Goal: Information Seeking & Learning: Find specific page/section

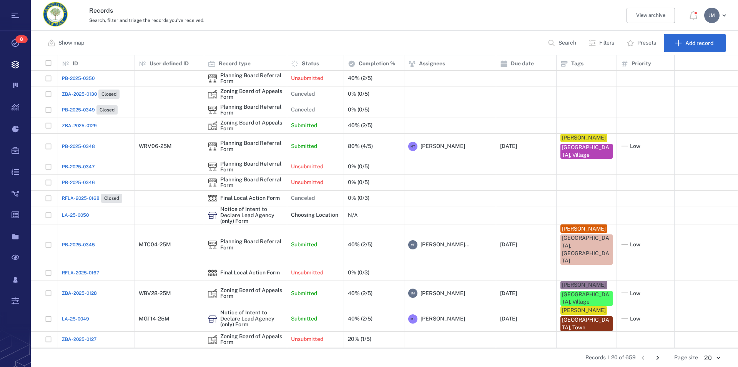
scroll to position [286, 700]
click at [308, 27] on div "Records Search, filter and triage the records you've received. View archive [PE…" at bounding box center [384, 15] width 707 height 31
click at [244, 65] on p "Record type" at bounding box center [235, 64] width 32 height 8
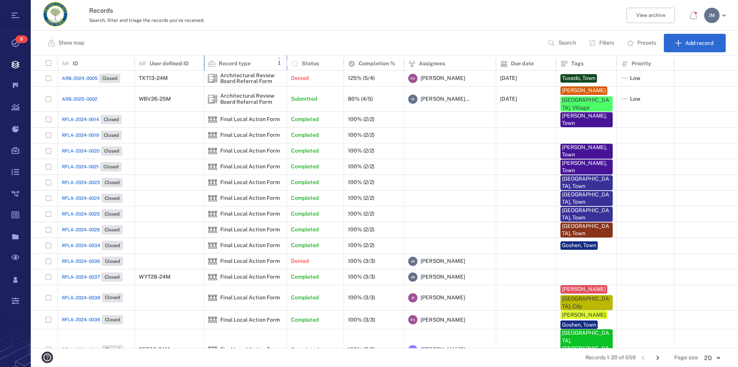
click at [237, 63] on p "Record type" at bounding box center [235, 64] width 32 height 8
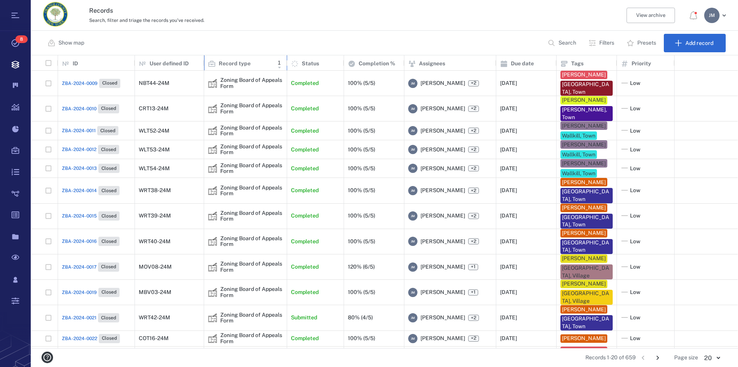
click at [237, 63] on p "Record type" at bounding box center [235, 64] width 32 height 8
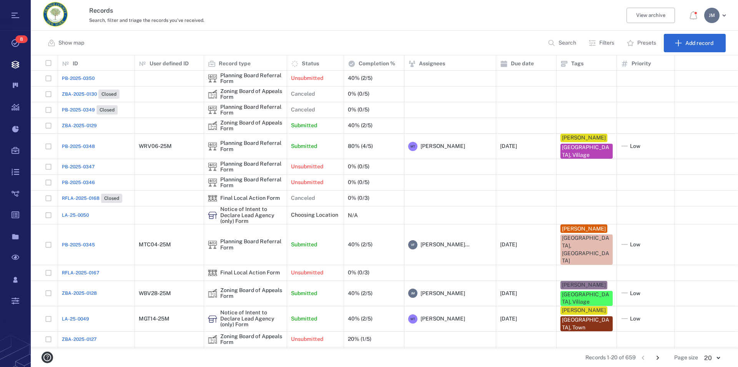
click at [605, 43] on p "Filters" at bounding box center [606, 43] width 15 height 8
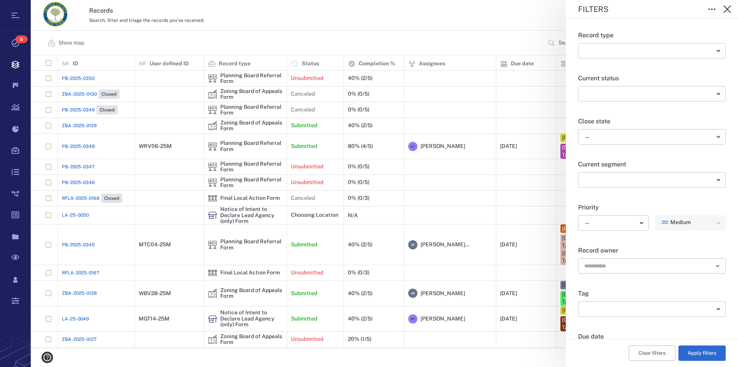
click at [610, 48] on body "Tasks 8 Records Boards Dashboard Reports Record types Guide steps Rules Form bu…" at bounding box center [369, 183] width 738 height 367
click at [610, 48] on div at bounding box center [369, 183] width 738 height 367
click at [610, 48] on body "Tasks 8 Records Boards Dashboard Reports Record types Guide steps Rules Form bu…" at bounding box center [369, 183] width 738 height 367
click at [617, 71] on li "GML § 239 Referral Form" at bounding box center [648, 65] width 140 height 12
type input "***"
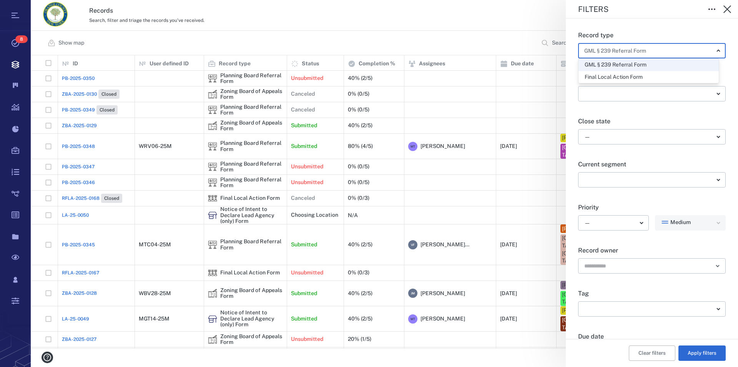
click at [692, 355] on div at bounding box center [369, 183] width 738 height 367
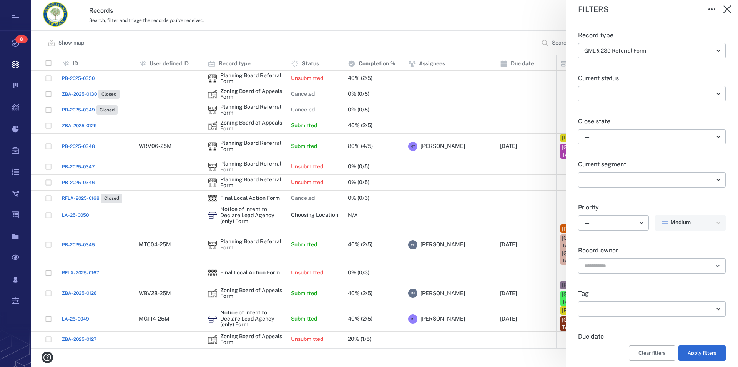
click at [692, 355] on button "Apply filters" at bounding box center [701, 352] width 47 height 15
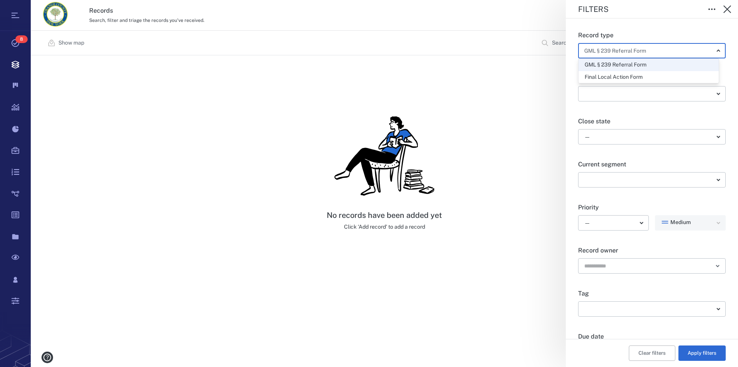
click at [714, 49] on body "Tasks 8 Records Boards Dashboard Reports Record types Guide steps Rules Form bu…" at bounding box center [369, 183] width 738 height 367
click at [714, 49] on div at bounding box center [369, 183] width 738 height 367
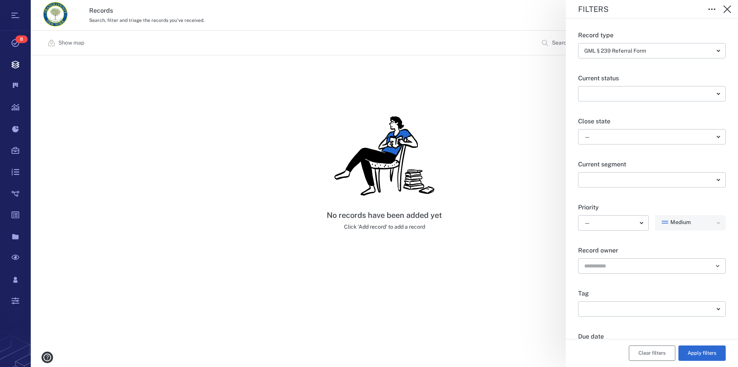
click at [642, 348] on button "Clear filters" at bounding box center [652, 352] width 46 height 15
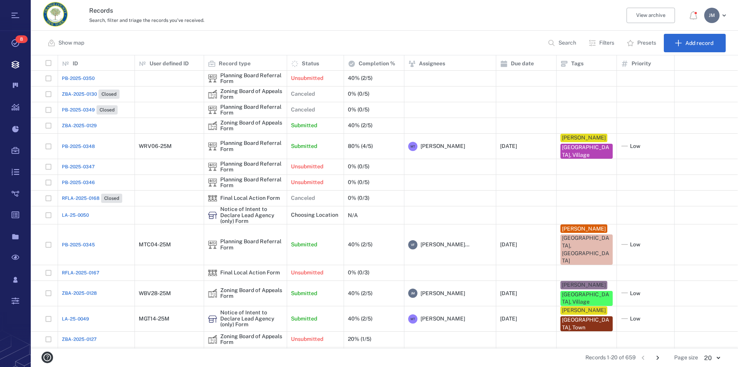
scroll to position [286, 700]
click at [600, 43] on p "Filters" at bounding box center [606, 43] width 15 height 8
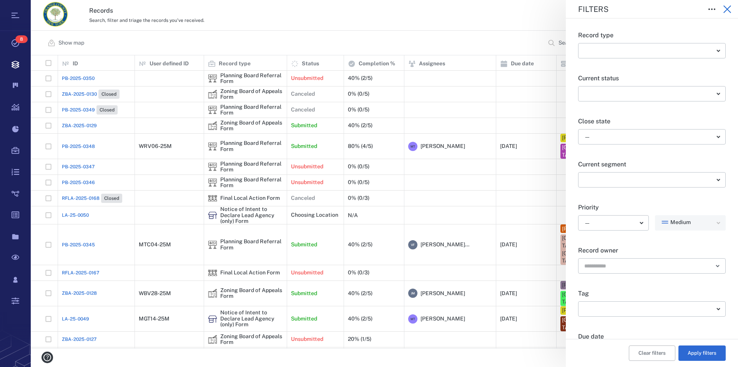
click at [728, 7] on icon "button" at bounding box center [726, 9] width 9 height 9
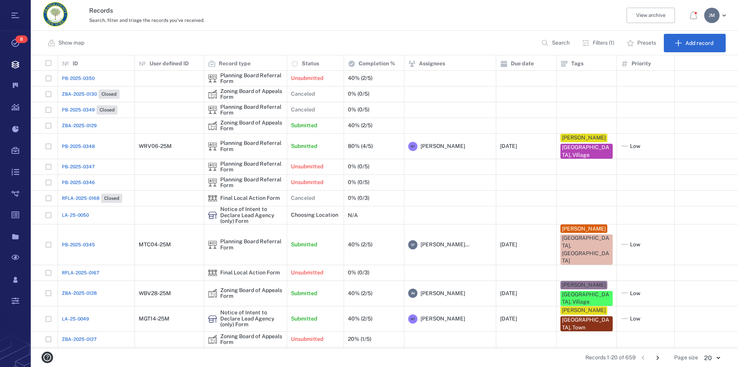
click at [594, 45] on p "Filters (1)" at bounding box center [603, 43] width 22 height 8
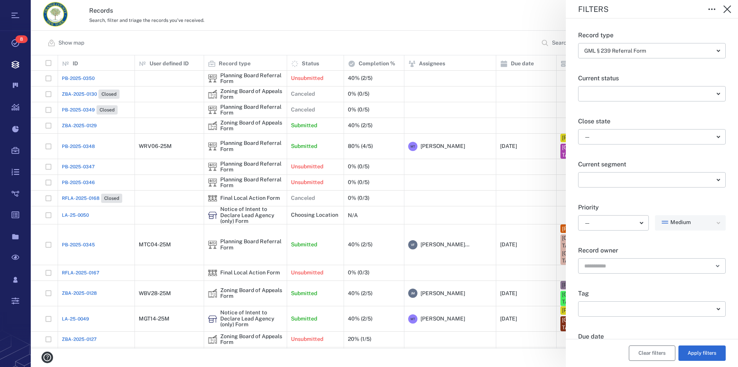
click at [653, 354] on button "Clear filters" at bounding box center [652, 352] width 46 height 15
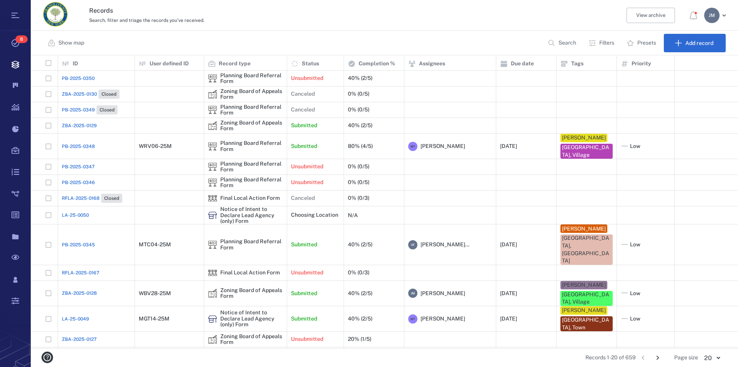
click at [562, 42] on p "Search" at bounding box center [567, 43] width 18 height 8
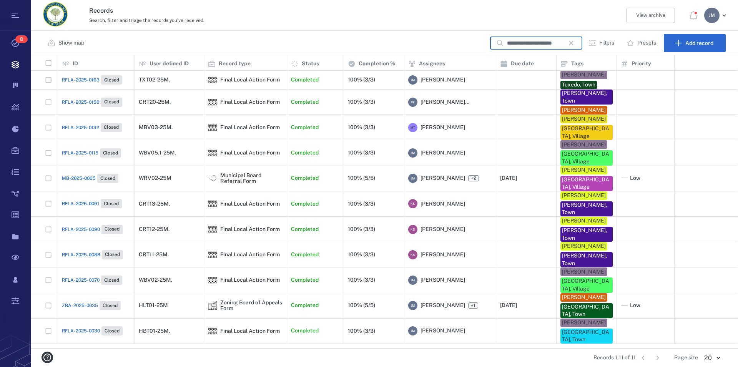
type input "**********"
click at [222, 300] on div "Zoning Board of Appeals Form" at bounding box center [251, 306] width 63 height 12
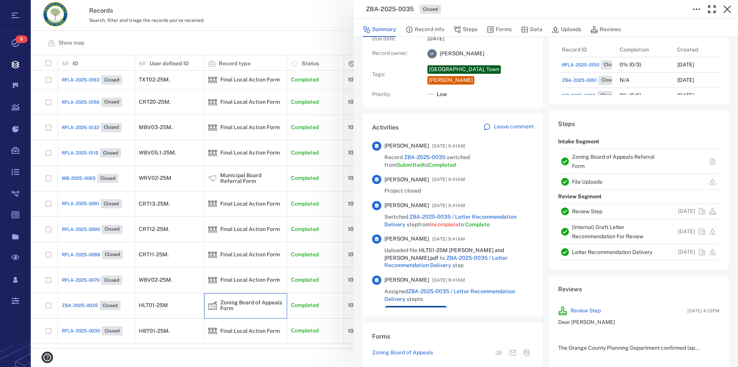
scroll to position [88, 0]
click at [730, 9] on icon "button" at bounding box center [726, 9] width 9 height 9
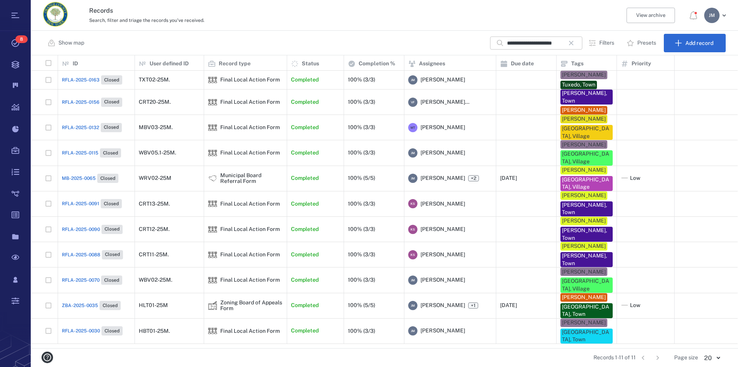
click at [573, 44] on icon "button" at bounding box center [570, 42] width 9 height 9
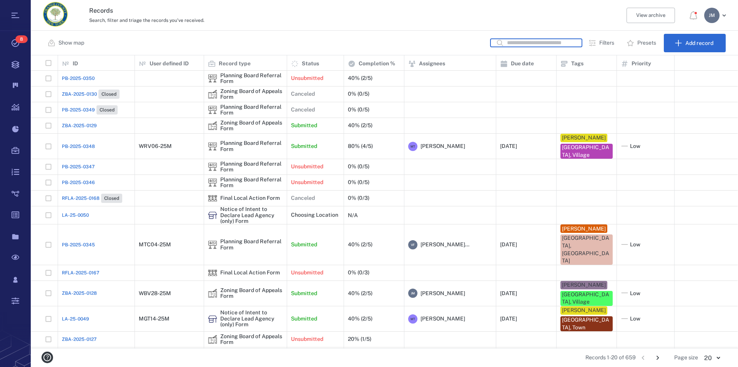
click at [573, 44] on input "text" at bounding box center [541, 42] width 69 height 9
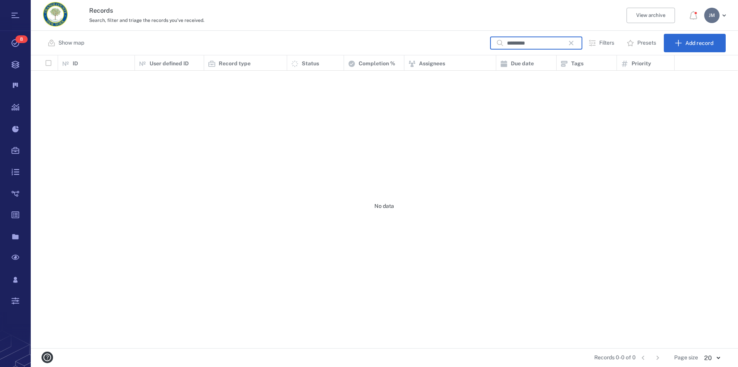
scroll to position [286, 700]
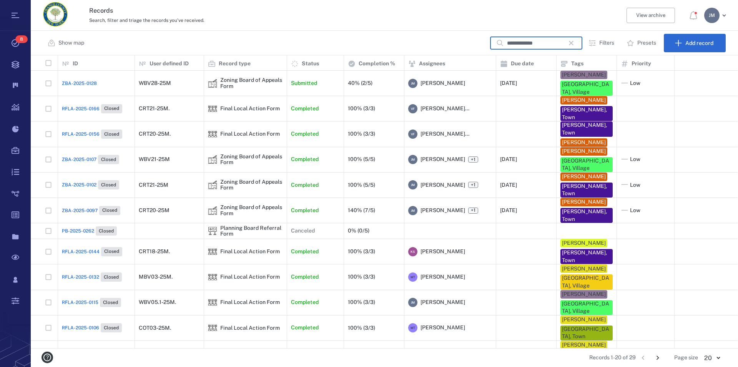
type input "**********"
click at [252, 155] on div "Zoning Board of Appeals Form" at bounding box center [251, 160] width 63 height 12
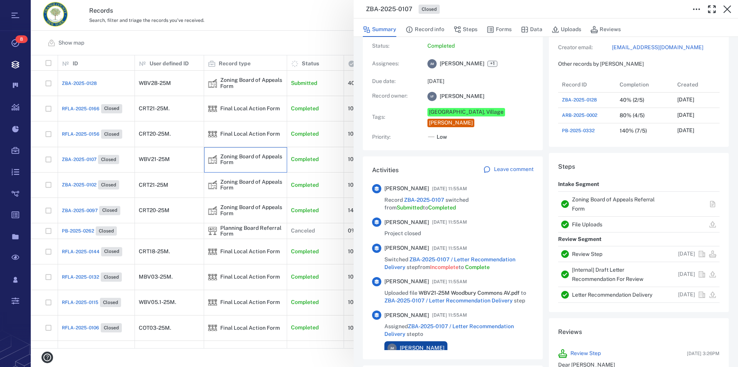
scroll to position [88, 0]
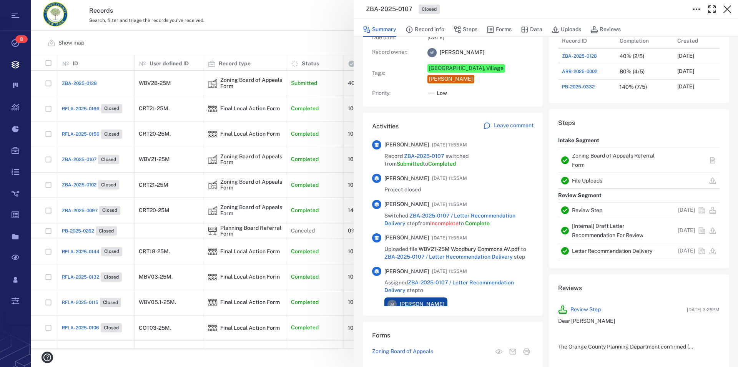
click at [576, 166] on link "Zoning Board of Appeals Referral Form" at bounding box center [613, 160] width 83 height 15
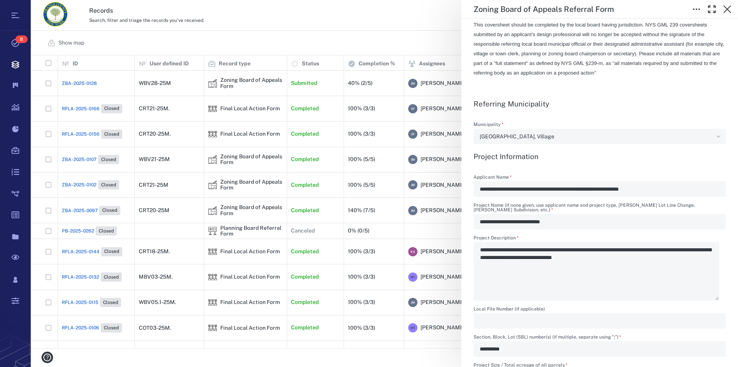
scroll to position [219, 0]
click at [726, 7] on icon "button" at bounding box center [726, 9] width 9 height 9
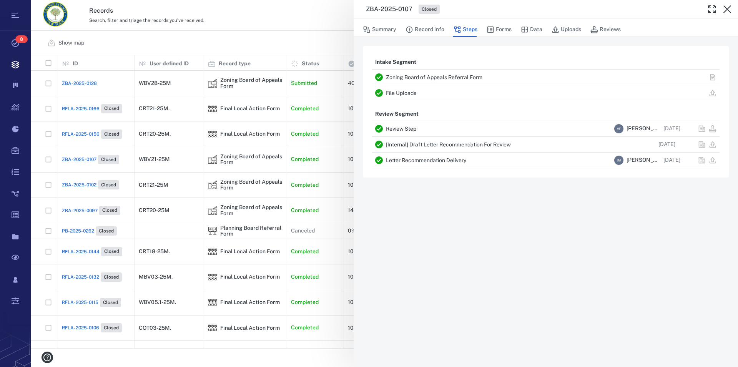
click at [726, 7] on icon "button" at bounding box center [726, 9] width 9 height 9
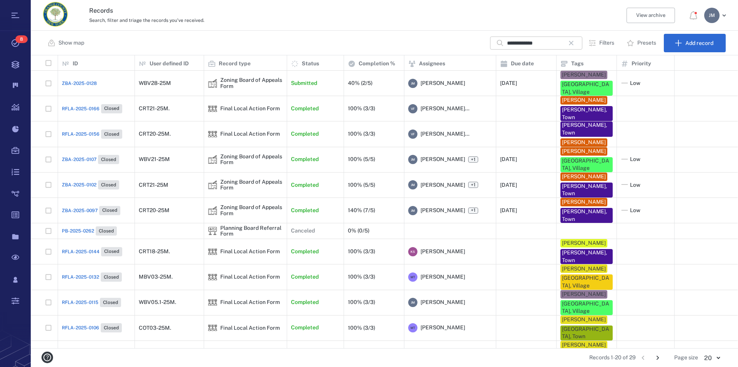
click at [569, 42] on icon "button" at bounding box center [571, 43] width 5 height 5
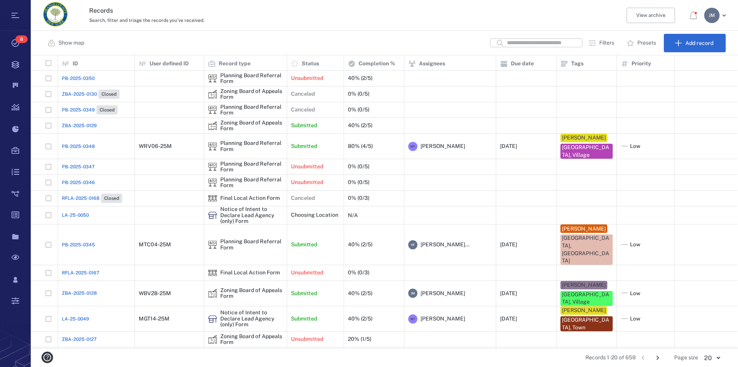
click at [519, 45] on input "text" at bounding box center [541, 42] width 69 height 9
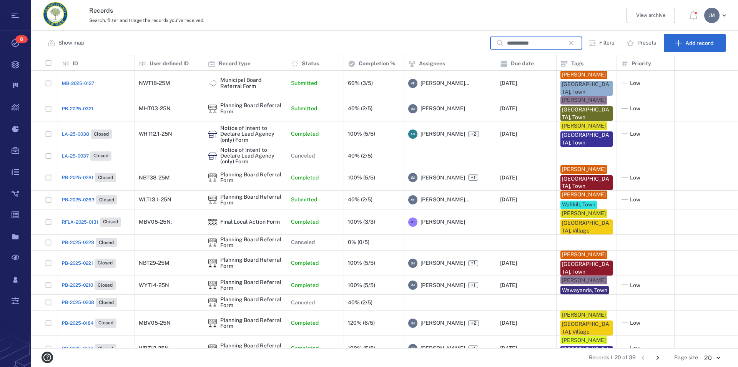
type input "**********"
click at [256, 105] on div "Planning Board Referral Form" at bounding box center [251, 109] width 63 height 12
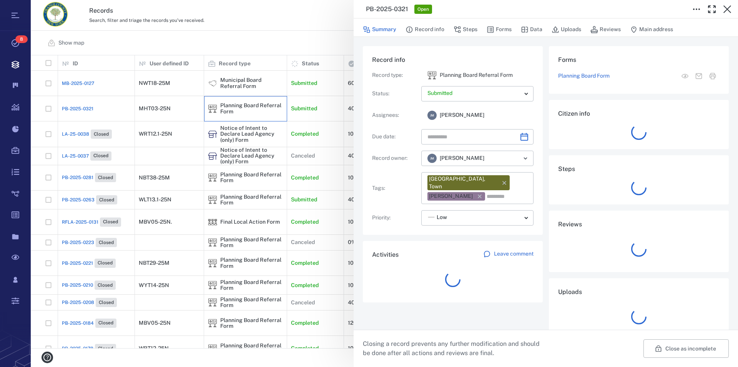
type input "**********"
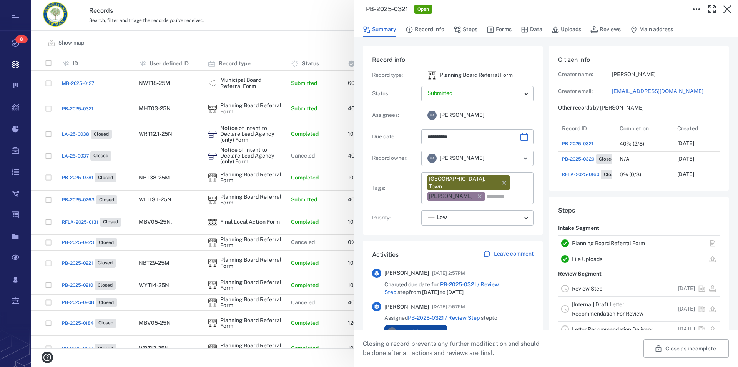
scroll to position [7, 7]
click at [597, 245] on link "Planning Board Referral Form" at bounding box center [608, 243] width 73 height 6
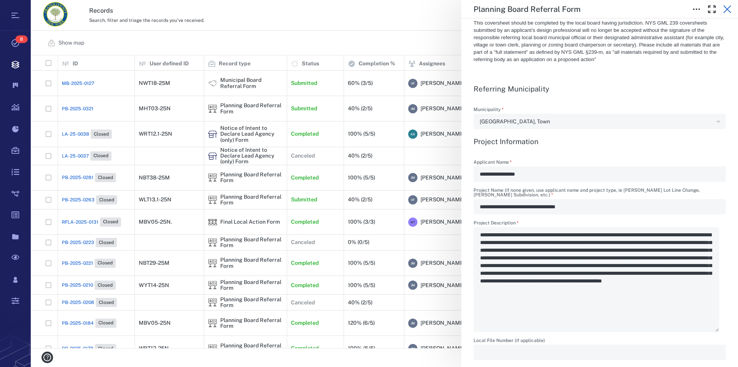
click at [727, 8] on icon "button" at bounding box center [727, 9] width 8 height 8
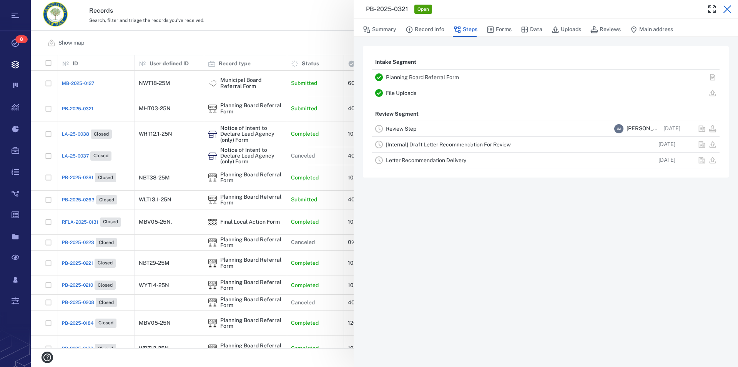
click at [728, 8] on icon "button" at bounding box center [726, 9] width 9 height 9
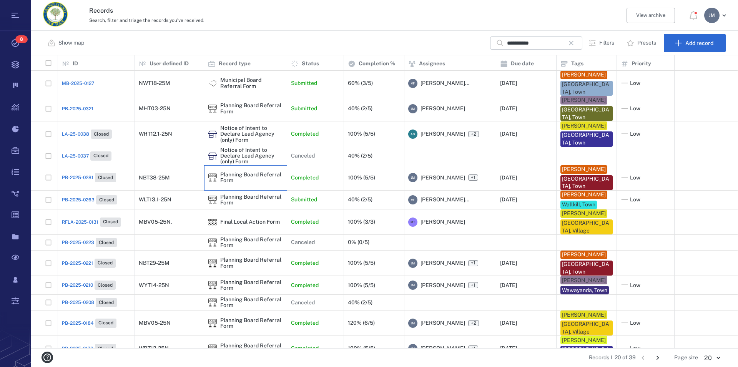
click at [258, 173] on div "Planning Board Referral Form" at bounding box center [251, 178] width 63 height 12
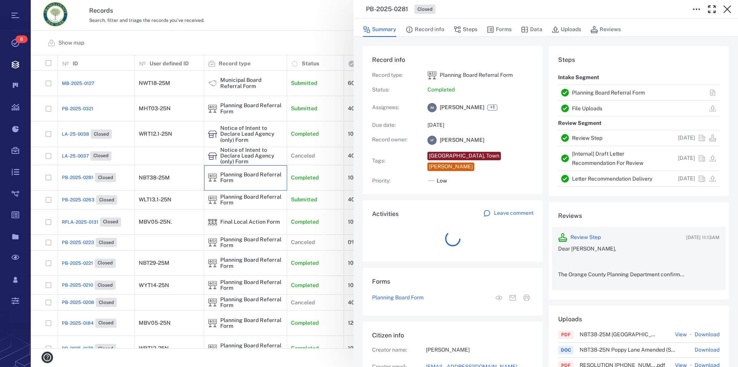
scroll to position [400, 145]
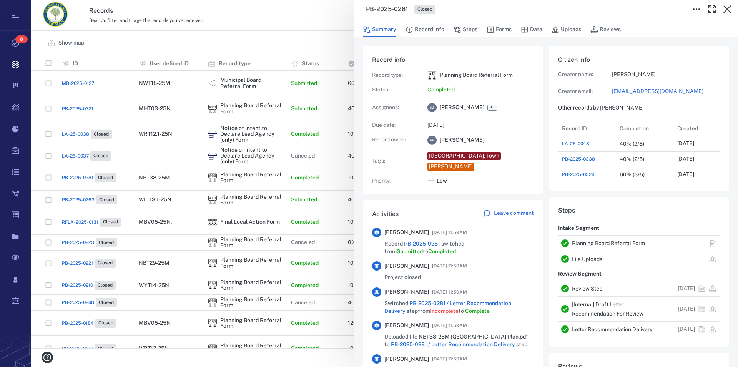
click at [613, 241] on link "Planning Board Referral Form" at bounding box center [608, 243] width 73 height 6
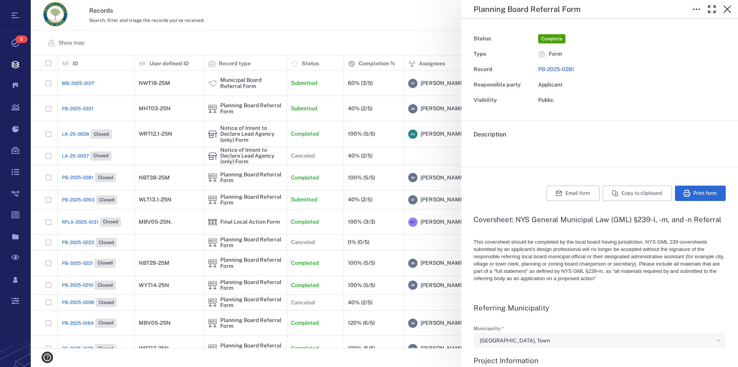
type textarea "*"
type input "**********"
click at [726, 12] on icon "button" at bounding box center [726, 9] width 9 height 9
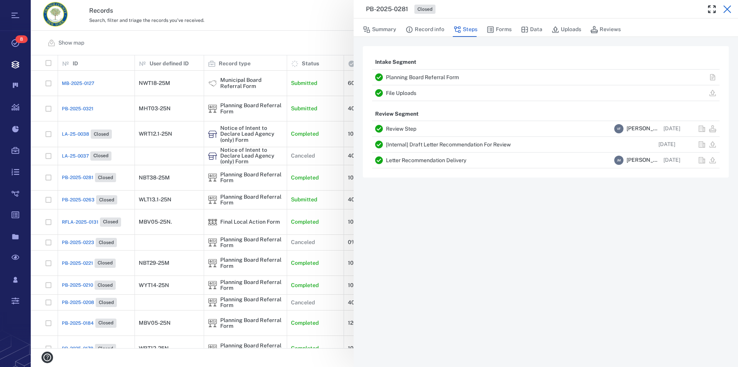
click at [727, 12] on icon "button" at bounding box center [726, 9] width 9 height 9
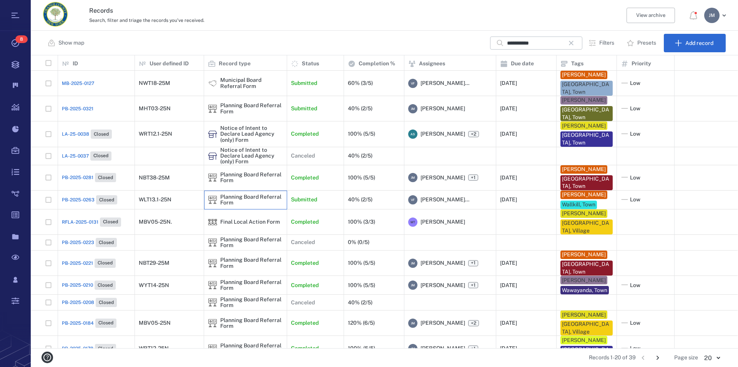
click at [252, 194] on div "Planning Board Referral Form" at bounding box center [251, 200] width 63 height 12
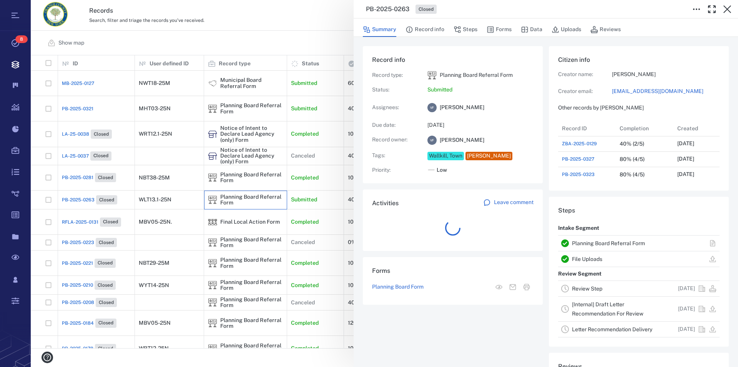
scroll to position [7, 7]
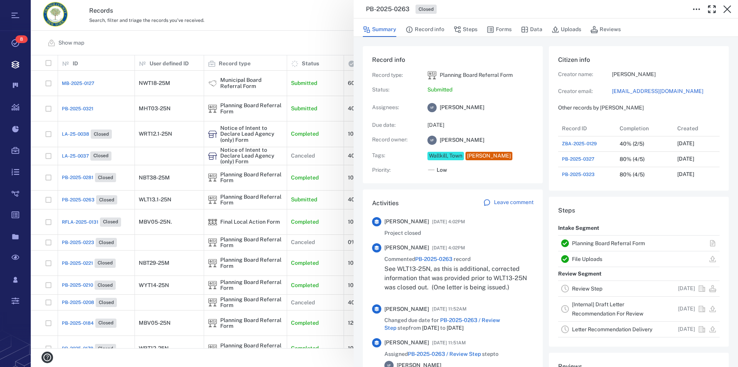
click at [592, 244] on link "Planning Board Referral Form" at bounding box center [608, 243] width 73 height 6
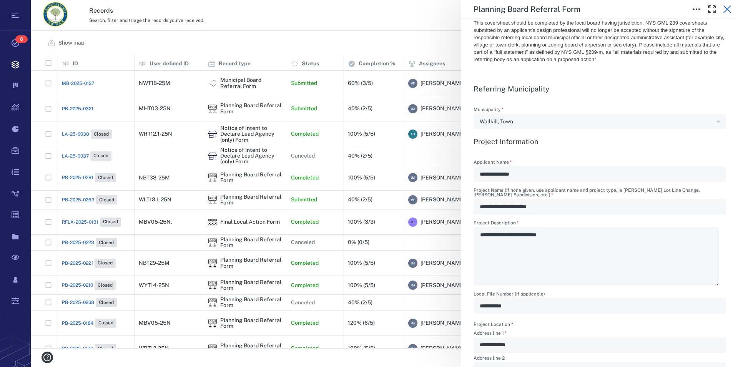
click at [728, 6] on icon "button" at bounding box center [726, 9] width 9 height 9
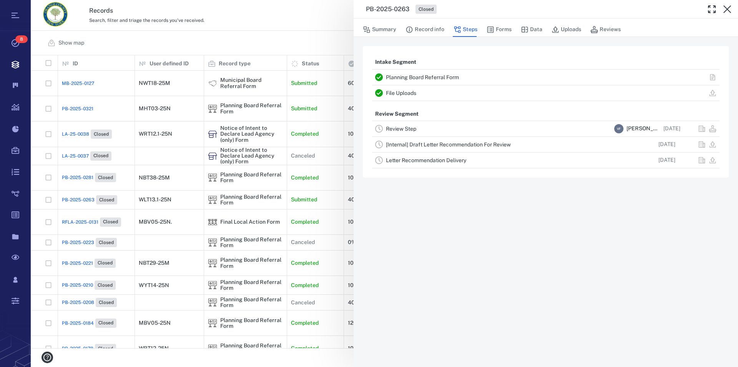
click at [728, 6] on icon "button" at bounding box center [726, 9] width 9 height 9
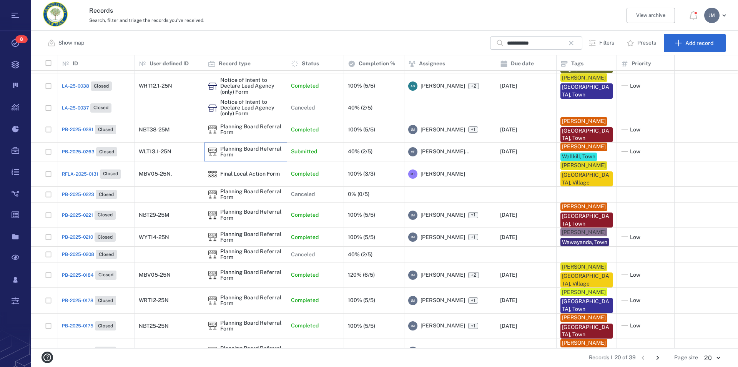
scroll to position [74, 0]
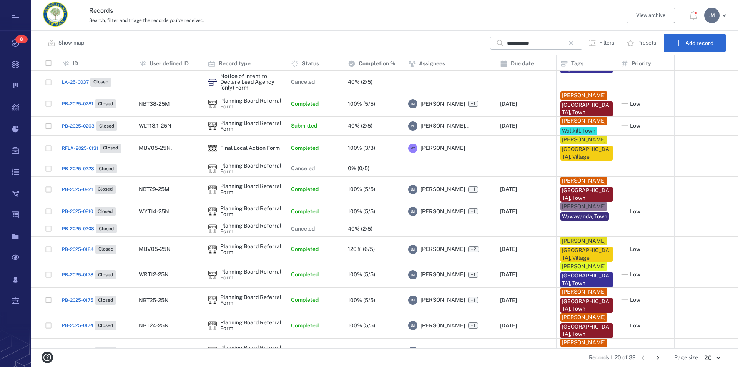
click at [243, 186] on div "Planning Board Referral Form" at bounding box center [251, 189] width 63 height 12
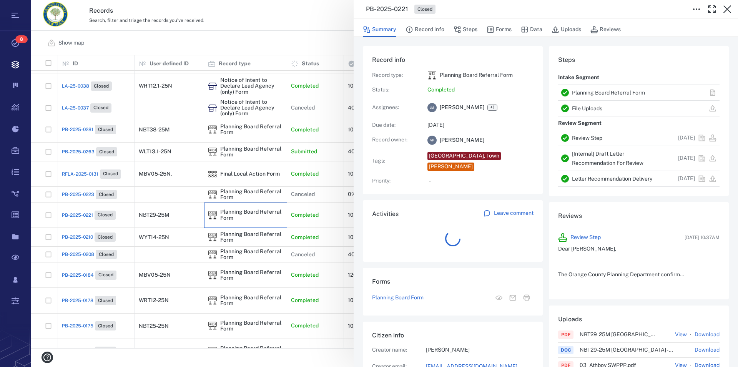
scroll to position [7, 7]
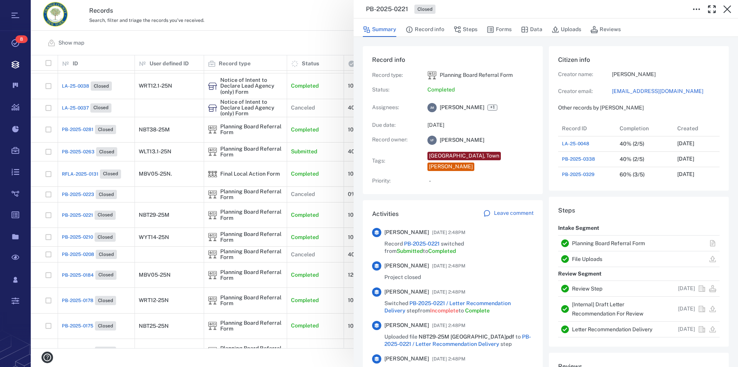
click at [610, 244] on link "Planning Board Referral Form" at bounding box center [608, 243] width 73 height 6
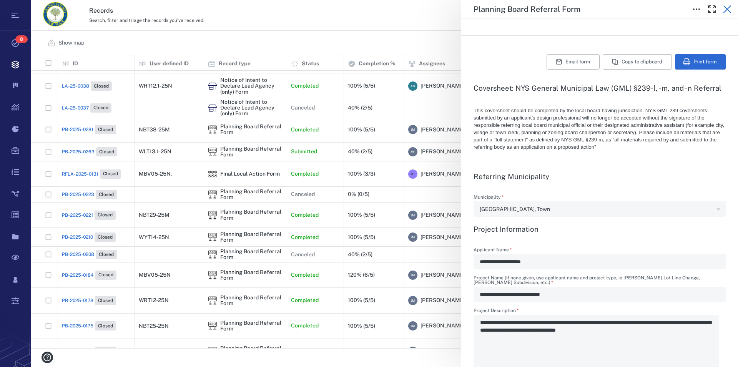
click at [728, 13] on icon "button" at bounding box center [726, 9] width 9 height 9
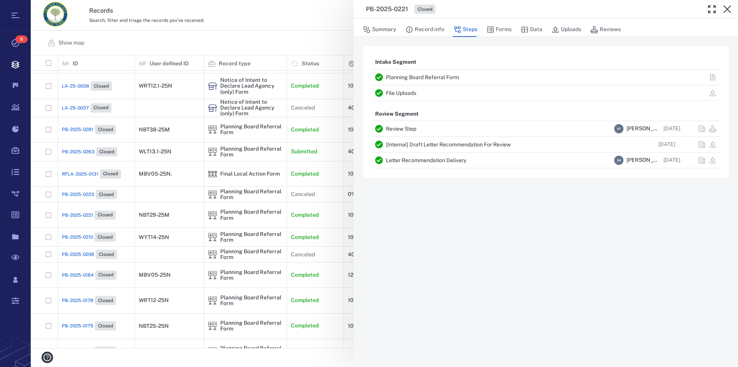
click at [728, 13] on icon "button" at bounding box center [726, 9] width 9 height 9
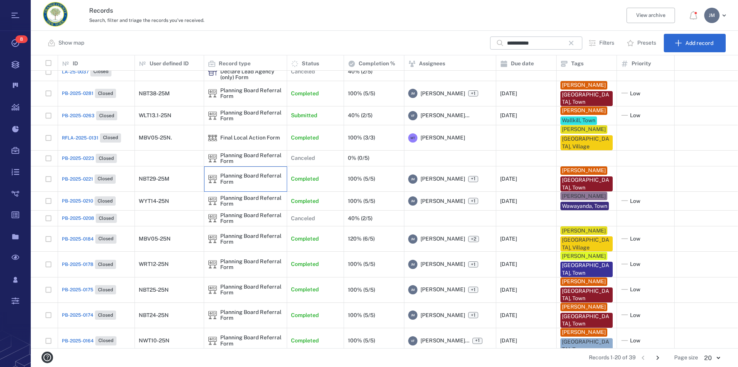
scroll to position [85, 0]
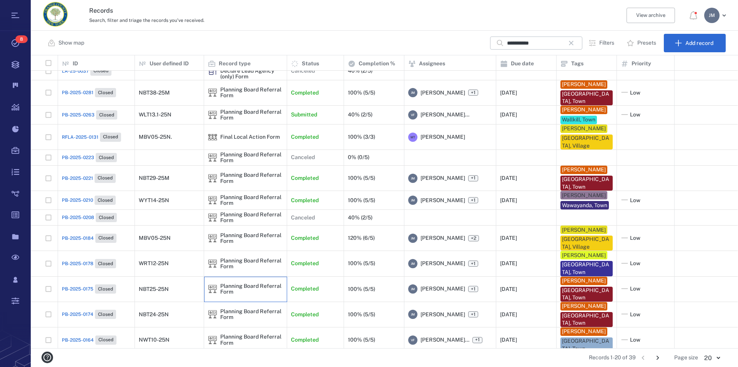
click at [245, 283] on div "Planning Board Referral Form" at bounding box center [251, 289] width 63 height 12
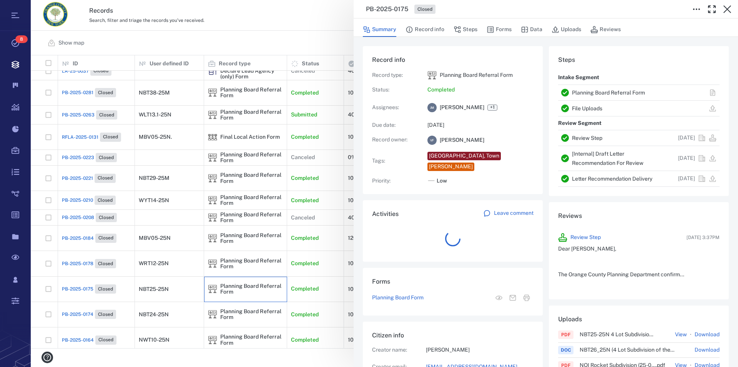
scroll to position [400, 145]
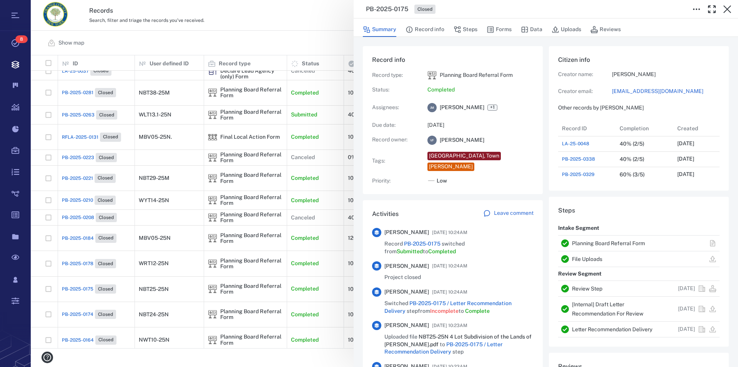
click at [604, 241] on link "Planning Board Referral Form" at bounding box center [608, 243] width 73 height 6
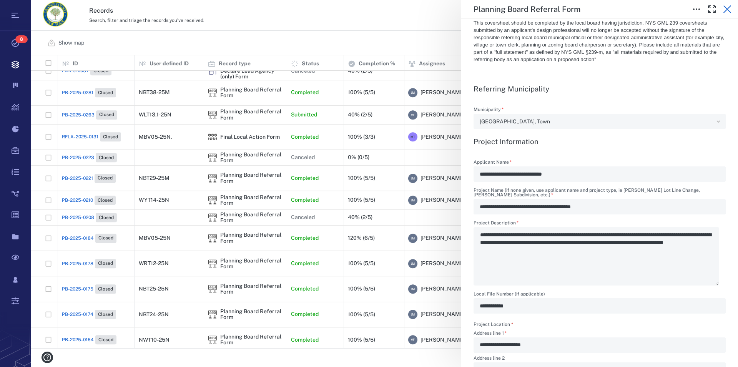
click at [729, 12] on icon "button" at bounding box center [726, 9] width 9 height 9
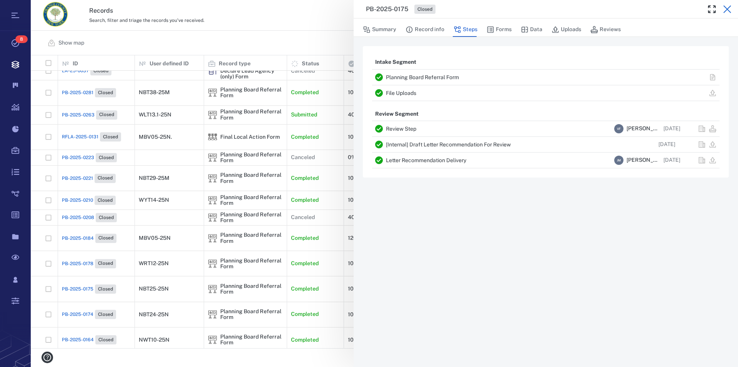
click at [723, 9] on icon "button" at bounding box center [726, 9] width 9 height 9
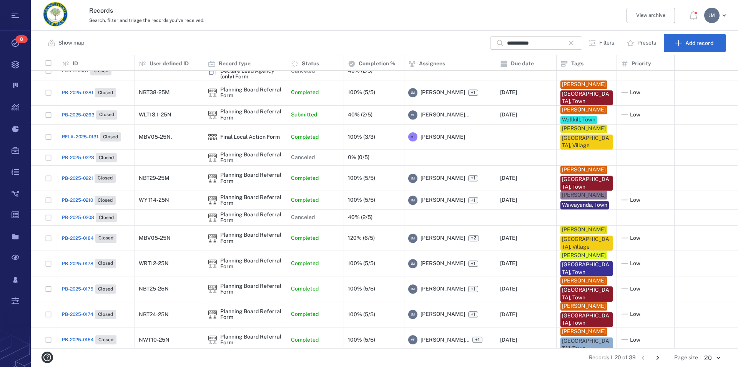
click at [572, 45] on icon "button" at bounding box center [571, 43] width 5 height 5
click at [564, 44] on input "text" at bounding box center [541, 42] width 69 height 9
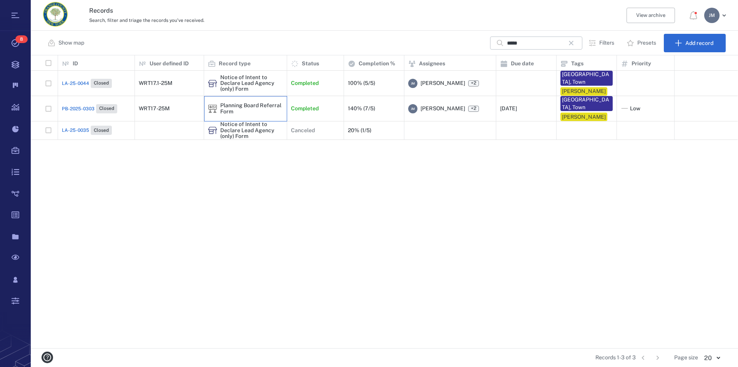
click at [219, 102] on div "Planning Board Referral Form" at bounding box center [245, 108] width 75 height 15
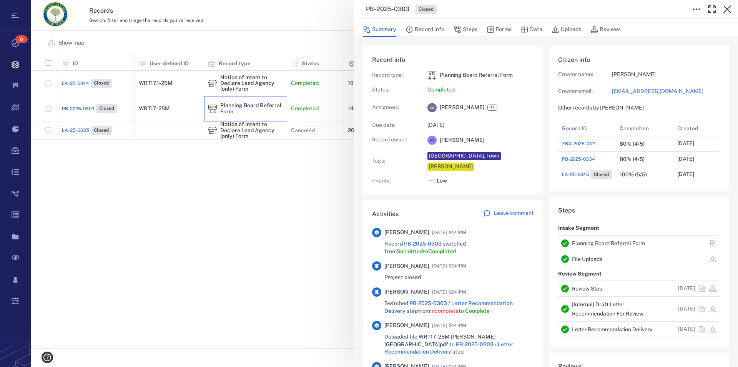
scroll to position [400, 145]
click at [730, 12] on icon "button" at bounding box center [726, 9] width 9 height 9
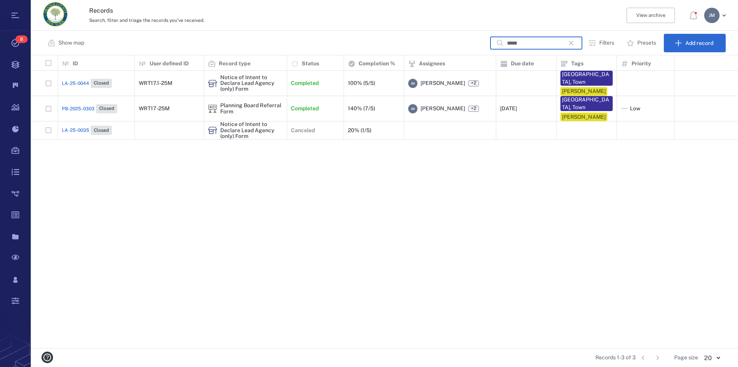
drag, startPoint x: 551, startPoint y: 41, endPoint x: 377, endPoint y: 38, distance: 173.7
click at [507, 39] on input "*****" at bounding box center [536, 43] width 58 height 9
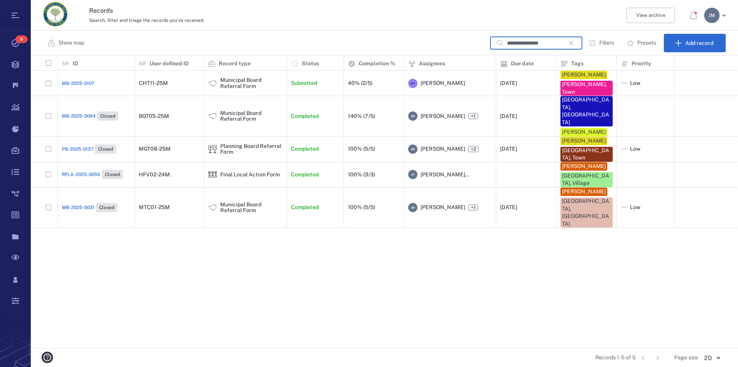
type input "**********"
click at [226, 108] on div "Municipal Board Referral Form" at bounding box center [245, 115] width 75 height 15
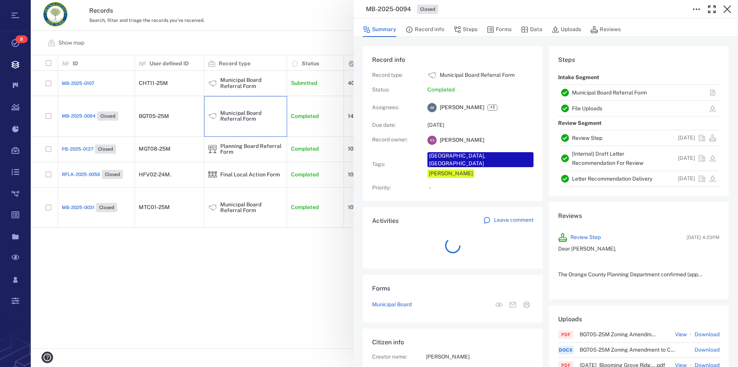
scroll to position [7, 7]
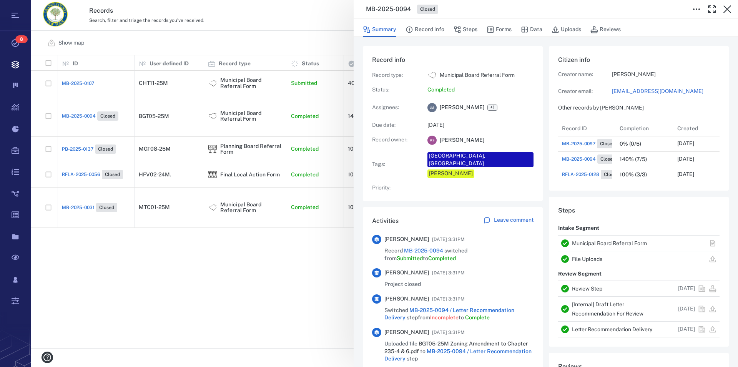
click at [591, 243] on link "Municipal Board Referral Form" at bounding box center [609, 243] width 75 height 6
